Goal: Task Accomplishment & Management: Manage account settings

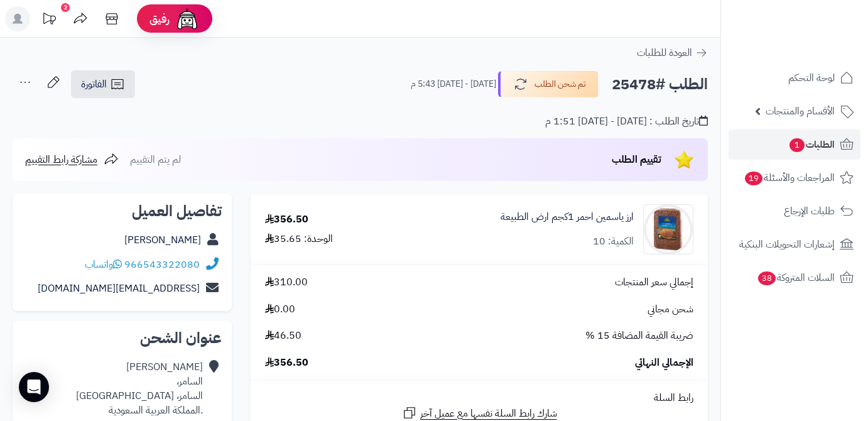
scroll to position [285, 0]
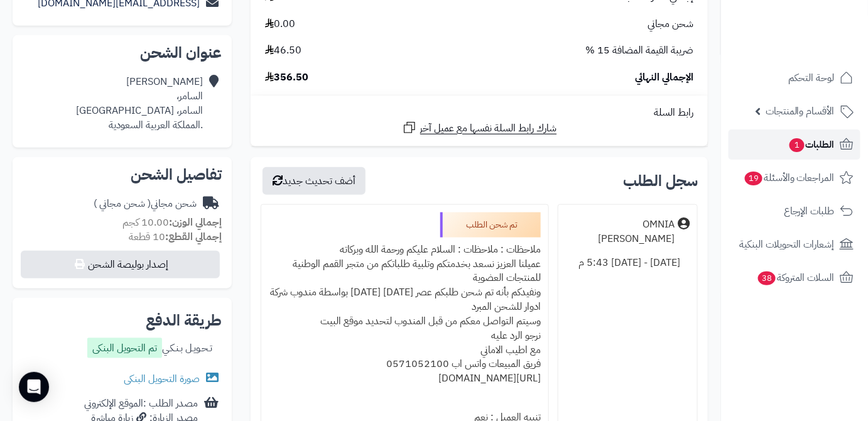
click at [785, 141] on link "الطلبات 1" at bounding box center [794, 144] width 132 height 30
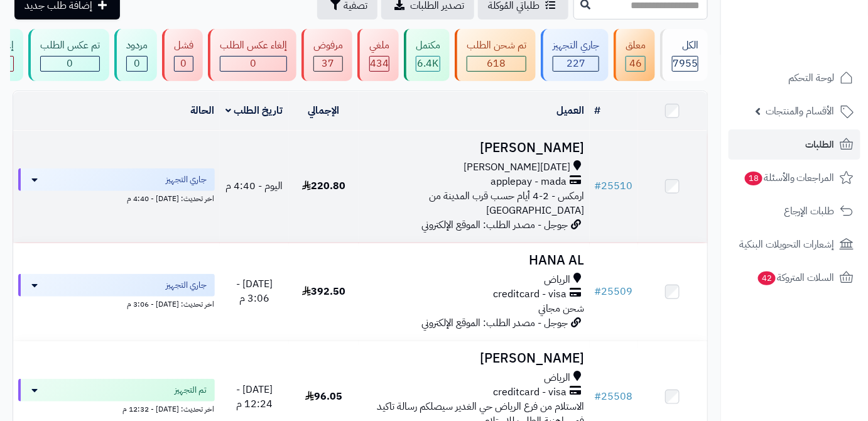
scroll to position [171, 0]
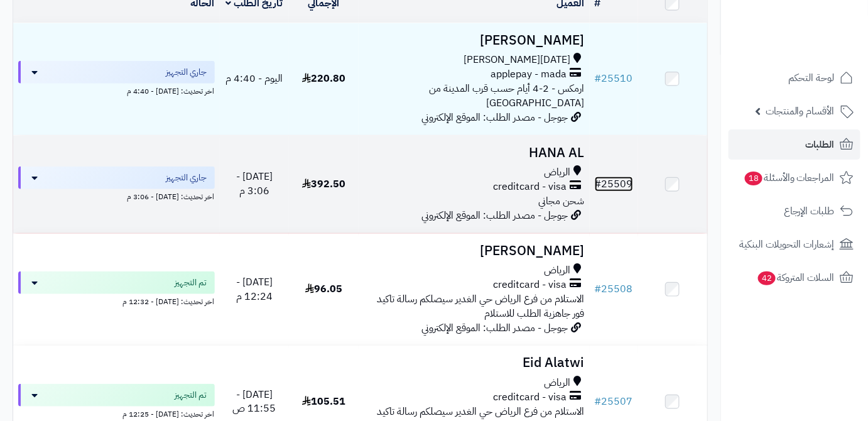
click at [618, 181] on link "# 25509" at bounding box center [614, 183] width 38 height 15
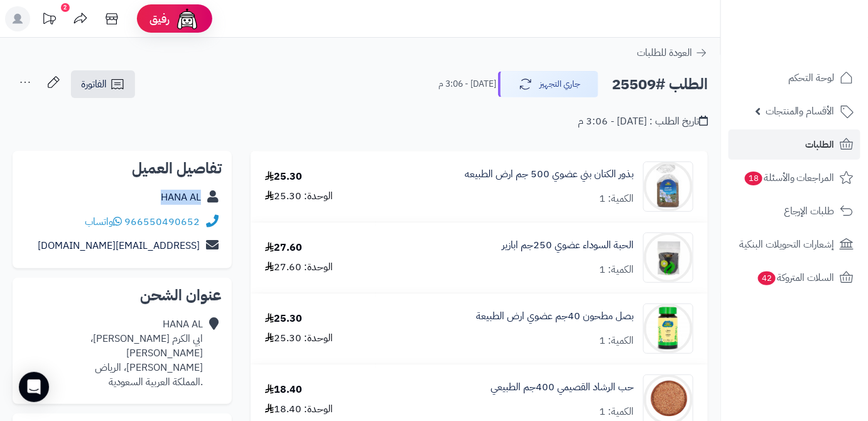
drag, startPoint x: 154, startPoint y: 193, endPoint x: 206, endPoint y: 201, distance: 52.0
click at [206, 201] on div "HANA AL" at bounding box center [122, 197] width 199 height 24
copy div "HANA AL"
drag, startPoint x: 126, startPoint y: 220, endPoint x: 204, endPoint y: 220, distance: 78.5
click at [204, 220] on div "966550490652 واتساب" at bounding box center [122, 222] width 199 height 24
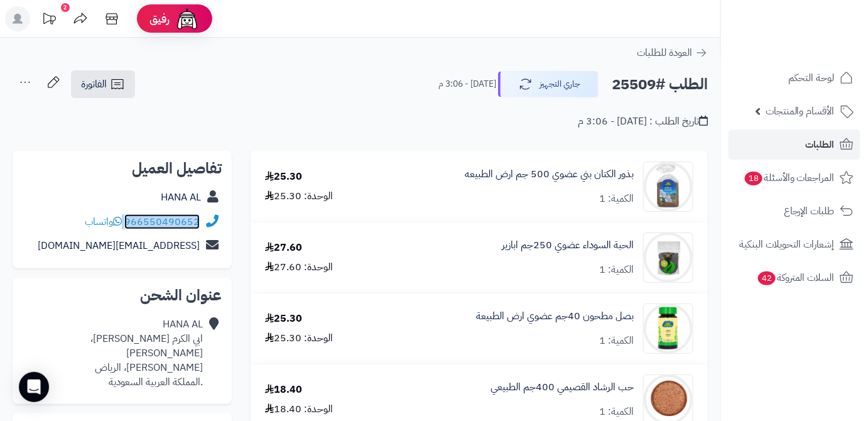
copy div "966550490652"
drag, startPoint x: 88, startPoint y: 245, endPoint x: 198, endPoint y: 256, distance: 110.5
click at [198, 256] on div "ro93na@outlook.com" at bounding box center [122, 246] width 199 height 24
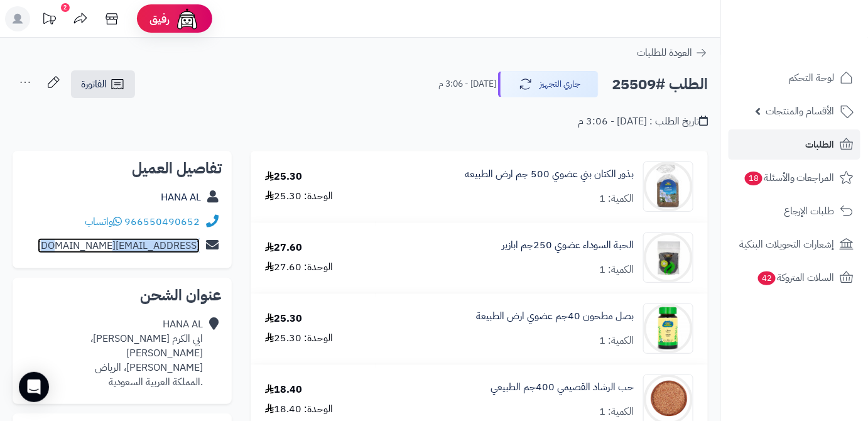
copy link "ro93na@outlook.com"
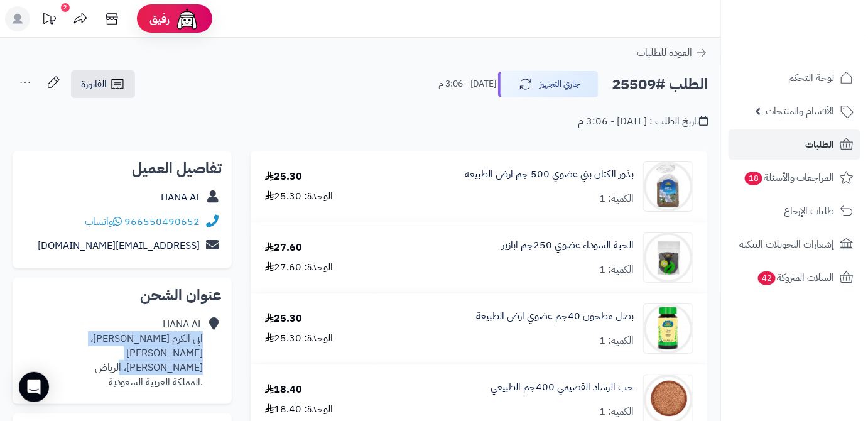
drag, startPoint x: 130, startPoint y: 355, endPoint x: 202, endPoint y: 342, distance: 73.5
click at [202, 342] on div "HANA AL ابي الكرم العكبري، المونسيه المونسيه، الرياض .المملكة العربية السعودية" at bounding box center [113, 353] width 180 height 72
copy div "ابي الكرم العكبري، المونسيه المونسيه، الرياض"
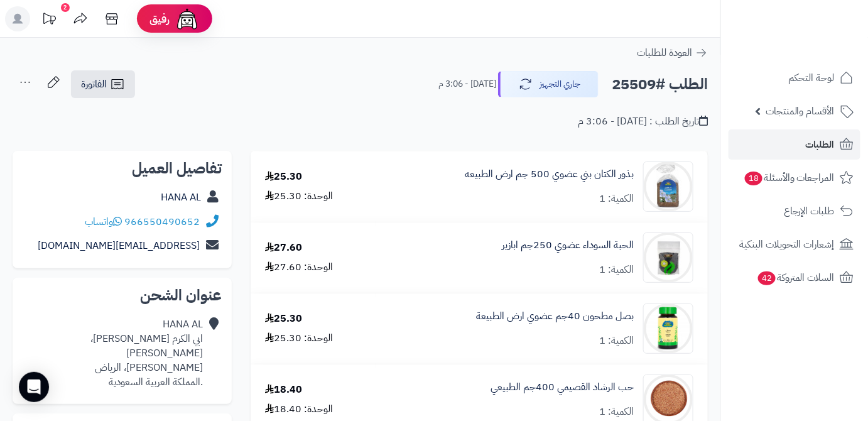
click at [644, 79] on h2 "الطلب #25509" at bounding box center [660, 85] width 96 height 26
copy h2 "25509"
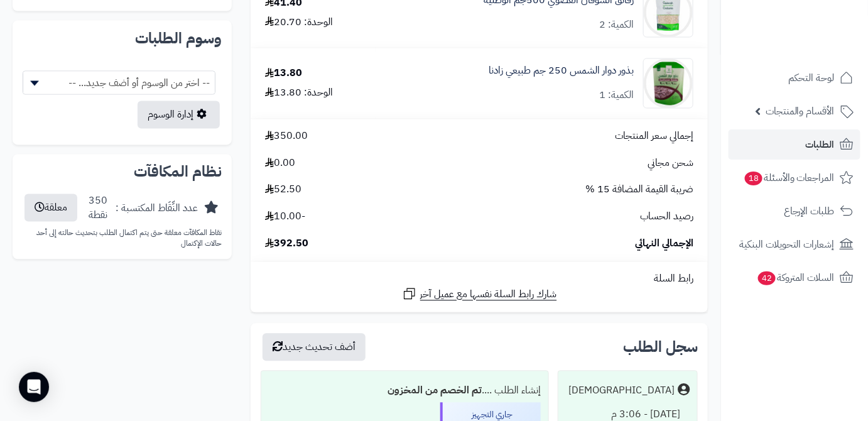
scroll to position [742, 0]
click at [301, 246] on span "392.50" at bounding box center [286, 244] width 43 height 14
copy span "392.50"
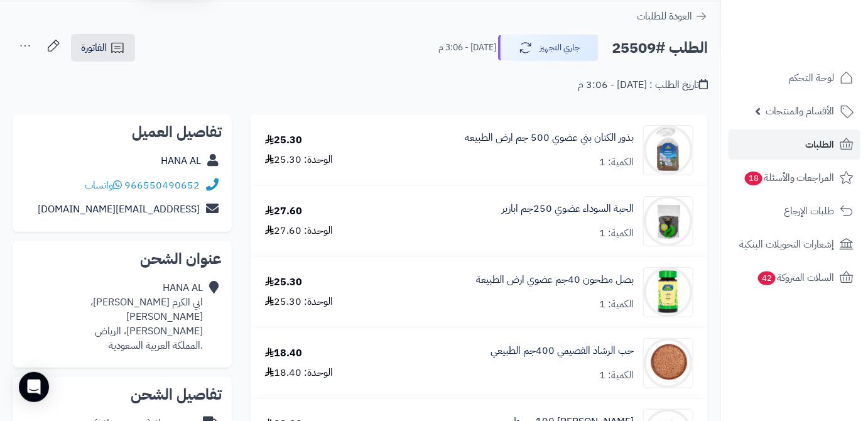
scroll to position [57, 0]
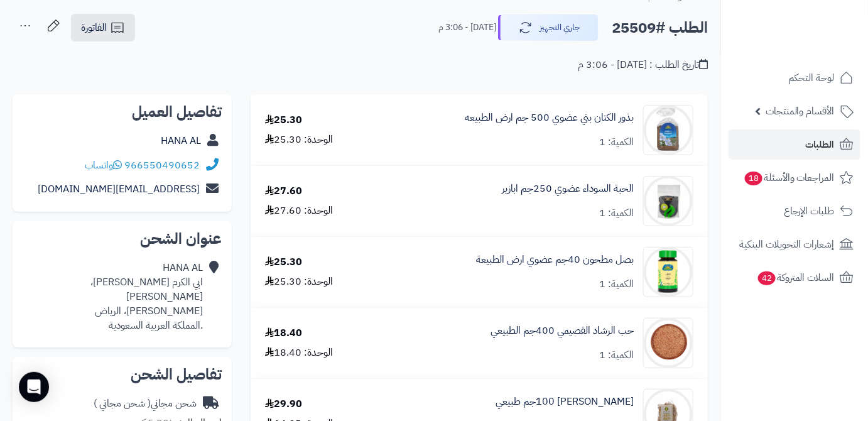
drag, startPoint x: 160, startPoint y: 138, endPoint x: 177, endPoint y: 57, distance: 82.1
click at [177, 57] on div "تاريخ الطلب : اليوم - 3:06 م" at bounding box center [360, 58] width 695 height 30
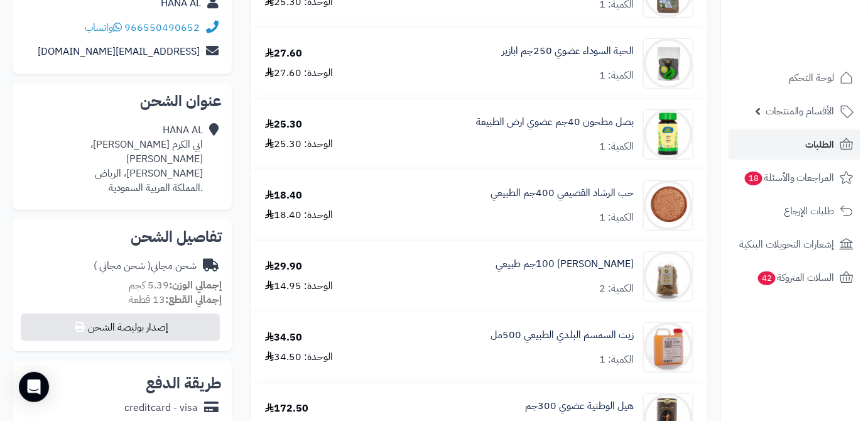
scroll to position [228, 0]
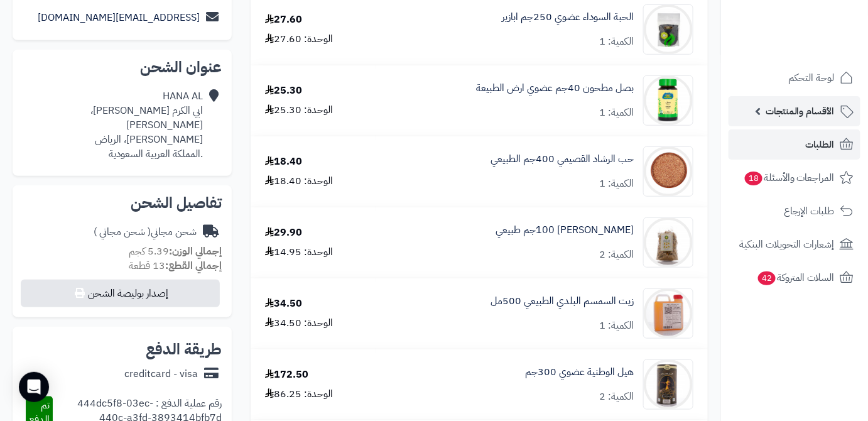
click at [822, 112] on span "الأقسام والمنتجات" at bounding box center [799, 111] width 69 height 18
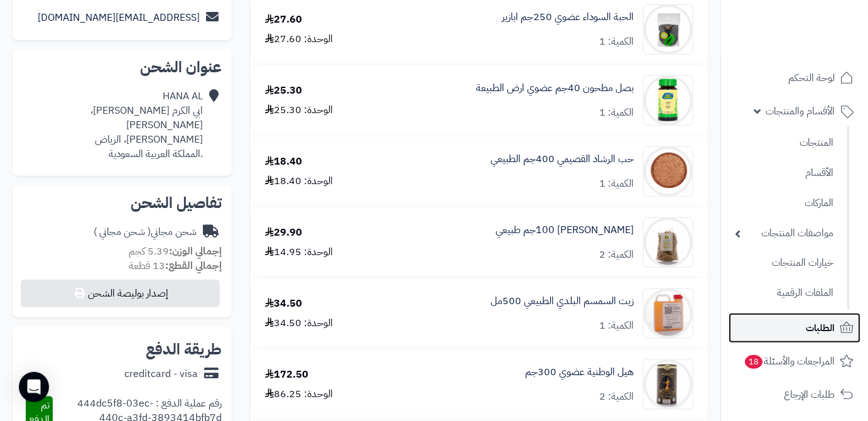
click at [792, 332] on link "الطلبات" at bounding box center [794, 328] width 132 height 30
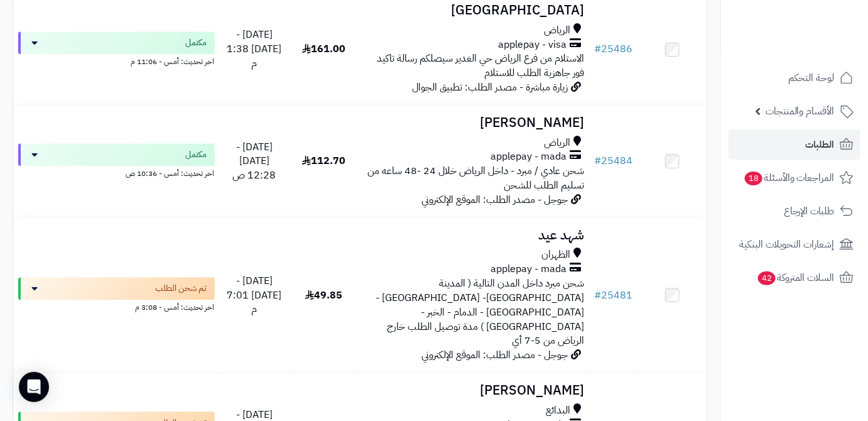
scroll to position [2740, 0]
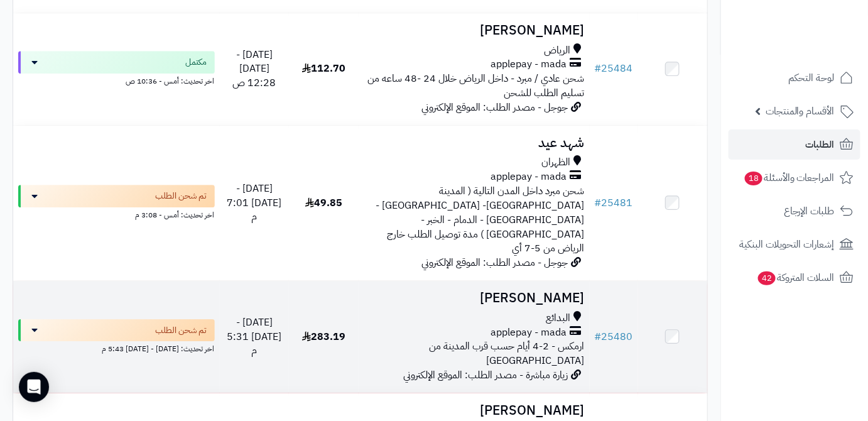
click at [499, 291] on h3 "[PERSON_NAME]" at bounding box center [474, 298] width 221 height 14
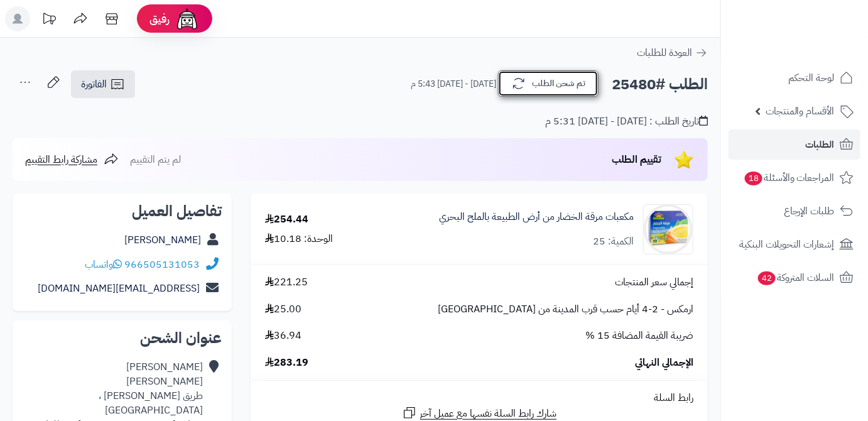
click at [529, 80] on button "تم شحن الطلب" at bounding box center [548, 83] width 100 height 26
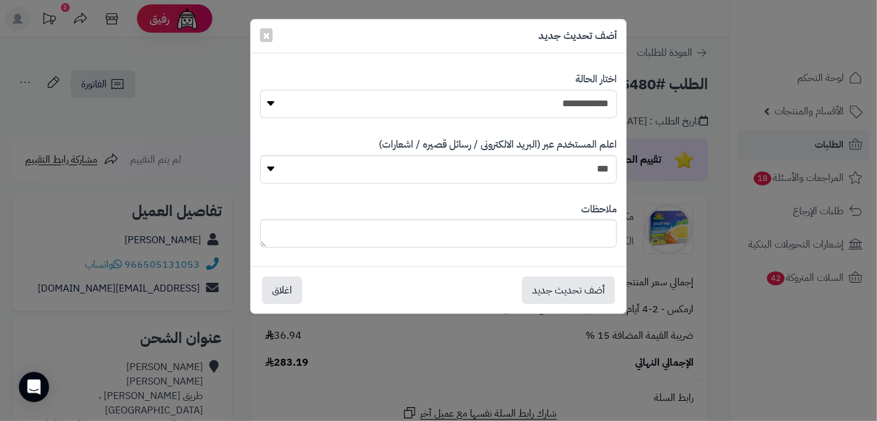
click at [531, 94] on select "**********" at bounding box center [438, 104] width 357 height 28
select select "*"
click at [260, 90] on select "**********" at bounding box center [438, 104] width 357 height 28
paste textarea "**********"
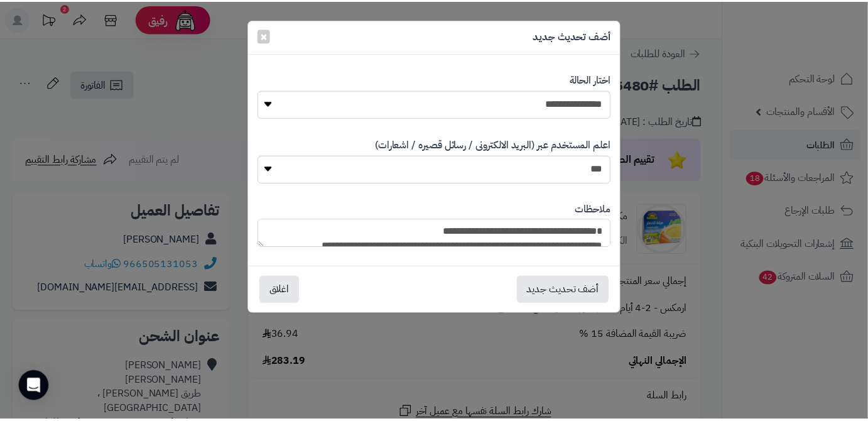
scroll to position [136, 0]
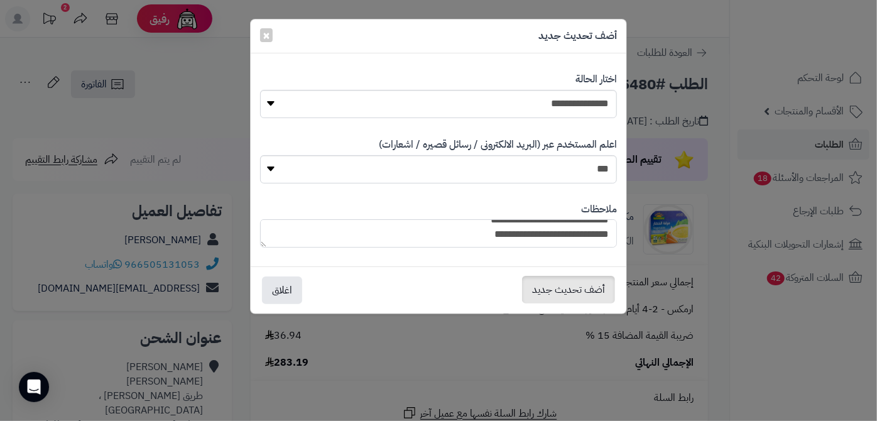
type textarea "**********"
click at [580, 286] on button "أضف تحديث جديد" at bounding box center [568, 290] width 93 height 28
